Goal: Task Accomplishment & Management: Use online tool/utility

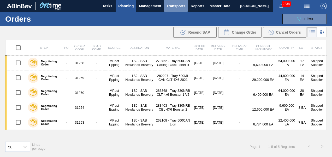
click at [175, 6] on span "Transports" at bounding box center [176, 6] width 19 height 6
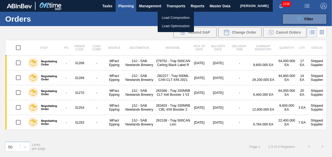
click at [168, 19] on li "Load Composition" at bounding box center [176, 18] width 36 height 8
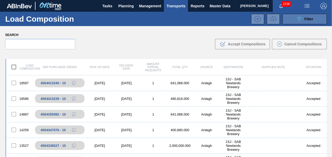
click at [309, 17] on span "Filter" at bounding box center [309, 19] width 9 height 4
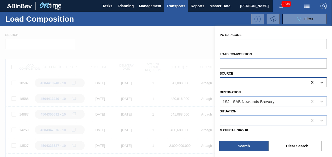
click at [314, 82] on icon at bounding box center [312, 82] width 5 height 5
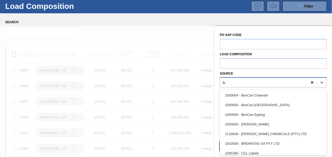
scroll to position [13, 0]
type input "[PERSON_NAME]"
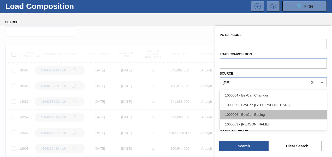
click at [269, 115] on div "1000006 - BevCan Epping" at bounding box center [273, 115] width 107 height 10
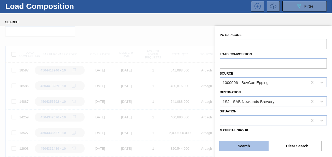
click at [250, 143] on button "Search" at bounding box center [244, 146] width 49 height 10
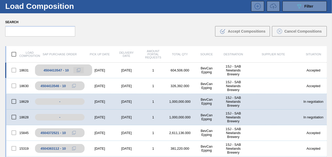
click at [77, 69] on icon at bounding box center [79, 70] width 4 height 4
click at [78, 71] on icon at bounding box center [79, 70] width 4 height 4
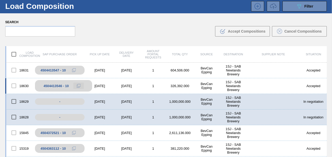
click at [77, 85] on icon at bounding box center [79, 86] width 4 height 4
click at [112, 98] on div "18629 - [DATE] [DATE] 1 1,000,000.000 BevCan Epping 1SJ - SAB Newlands Brewery …" at bounding box center [166, 102] width 322 height 16
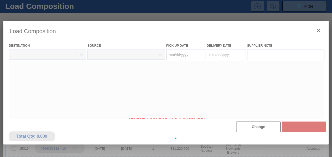
click at [100, 100] on div at bounding box center [166, 138] width 326 height 235
type Date "[DATE]"
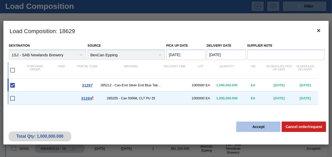
click at [255, 126] on button "Accept" at bounding box center [258, 127] width 44 height 10
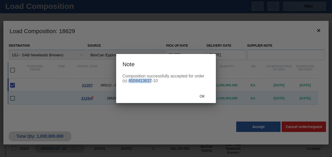
drag, startPoint x: 129, startPoint y: 80, endPoint x: 152, endPoint y: 80, distance: 22.2
click at [152, 80] on div "Composition successfully accepted for order (s) 4504413637-10" at bounding box center [166, 78] width 87 height 9
copy div "4504413637"
click at [201, 96] on span "Ok" at bounding box center [203, 96] width 14 height 4
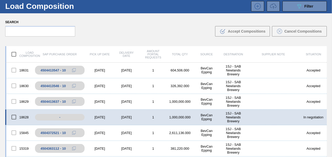
click at [100, 117] on div "[DATE]" at bounding box center [99, 118] width 27 height 4
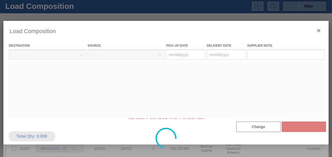
type Date "[DATE]"
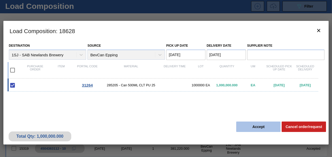
click at [259, 125] on button "Accept" at bounding box center [258, 127] width 44 height 10
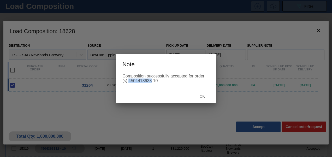
drag, startPoint x: 129, startPoint y: 80, endPoint x: 151, endPoint y: 85, distance: 22.9
click at [151, 85] on div "Composition successfully accepted for order (s) 4504413638-10" at bounding box center [166, 82] width 100 height 16
copy div "4504413638"
click at [199, 97] on span "Ok" at bounding box center [203, 96] width 14 height 4
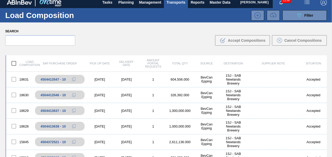
scroll to position [0, 0]
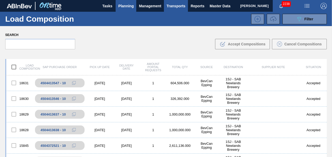
click at [122, 5] on span "Planning" at bounding box center [125, 6] width 15 height 6
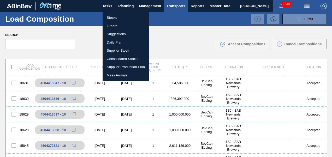
drag, startPoint x: 113, startPoint y: 18, endPoint x: 156, endPoint y: 21, distance: 43.0
click at [113, 18] on li "Stocks" at bounding box center [126, 18] width 47 height 8
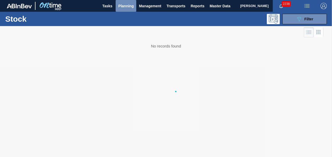
click at [124, 6] on span "Planning" at bounding box center [125, 6] width 15 height 6
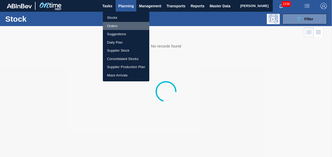
click at [121, 27] on li "Orders" at bounding box center [126, 26] width 47 height 8
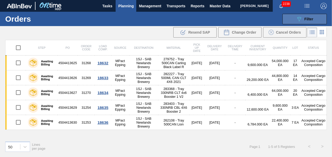
click at [308, 19] on span "Filter" at bounding box center [309, 19] width 9 height 4
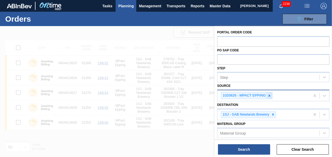
click at [272, 95] on div at bounding box center [270, 96] width 6 height 7
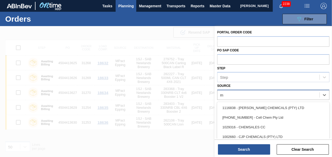
type input "mp"
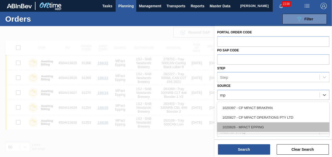
click at [265, 126] on div "1020826 - MPACT EPPING" at bounding box center [273, 128] width 112 height 10
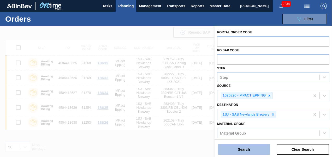
click at [248, 150] on button "Search" at bounding box center [244, 150] width 52 height 10
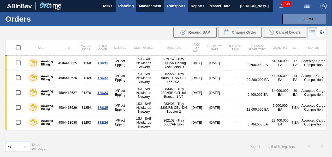
click at [183, 8] on span "Transports" at bounding box center [176, 6] width 19 height 6
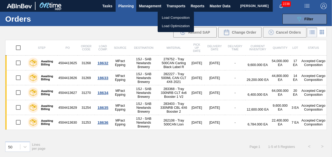
click at [177, 15] on li "Load Composition" at bounding box center [176, 18] width 36 height 8
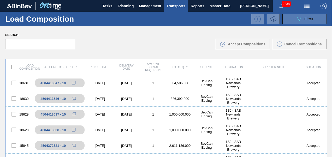
click at [294, 19] on button "089F7B8B-B2A5-4AFE-B5C0-19BA573D28AC Filter" at bounding box center [305, 19] width 44 height 10
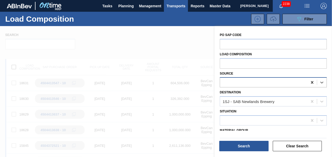
click at [311, 81] on icon at bounding box center [312, 82] width 5 height 5
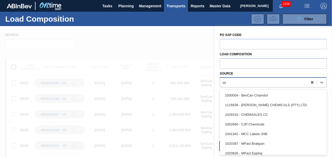
scroll to position [13, 0]
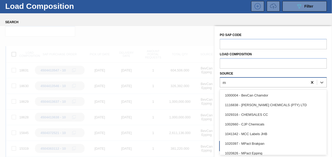
type input "mp"
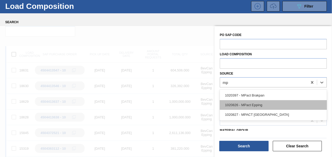
click at [278, 109] on div "1020826 - MPact Epping" at bounding box center [273, 105] width 107 height 10
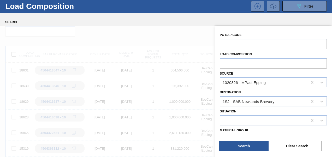
click at [247, 152] on div "Search Clear Search" at bounding box center [273, 145] width 111 height 20
click at [247, 148] on button "Search" at bounding box center [244, 146] width 49 height 10
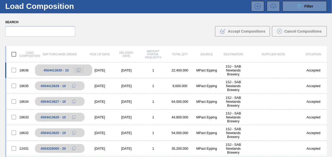
click at [79, 69] on icon at bounding box center [79, 70] width 4 height 4
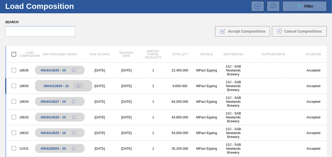
click at [79, 86] on icon at bounding box center [79, 86] width 4 height 4
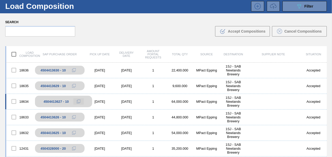
click at [78, 100] on icon at bounding box center [79, 102] width 4 height 4
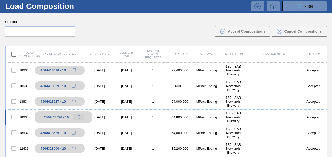
click at [77, 116] on icon at bounding box center [79, 118] width 4 height 4
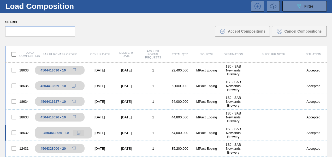
click at [77, 132] on icon at bounding box center [79, 133] width 4 height 4
click at [78, 132] on icon at bounding box center [79, 133] width 4 height 4
